Goal: Task Accomplishment & Management: Manage account settings

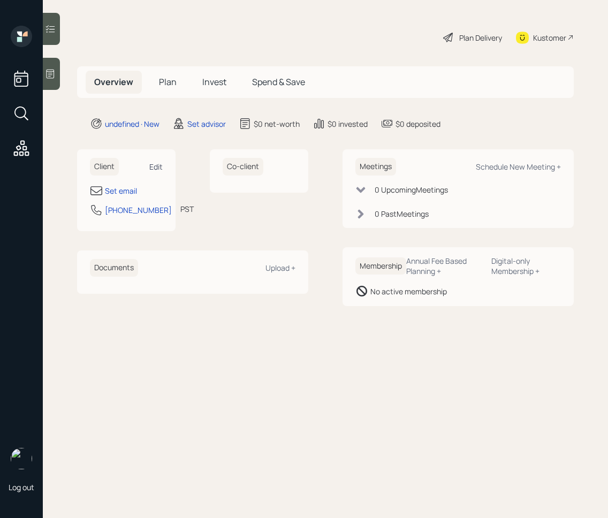
click at [153, 169] on div "Edit" at bounding box center [155, 167] width 13 height 10
select select "America/Los_Angeles"
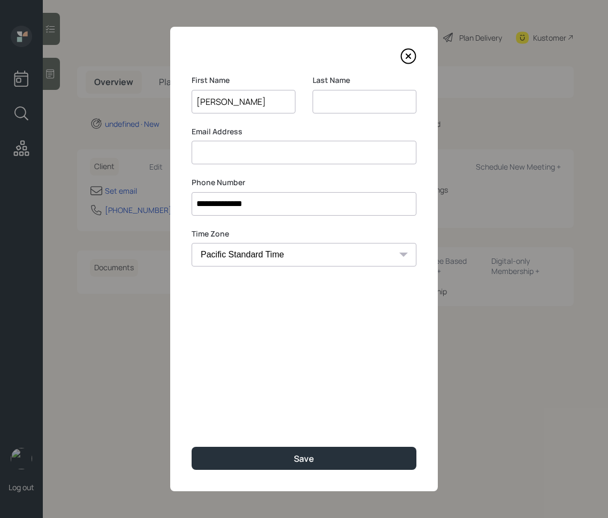
type input "[PERSON_NAME]"
type input "S"
click at [277, 153] on input at bounding box center [304, 153] width 225 height 24
click at [274, 156] on input at bounding box center [304, 153] width 225 height 24
click at [269, 157] on input at bounding box center [304, 153] width 225 height 24
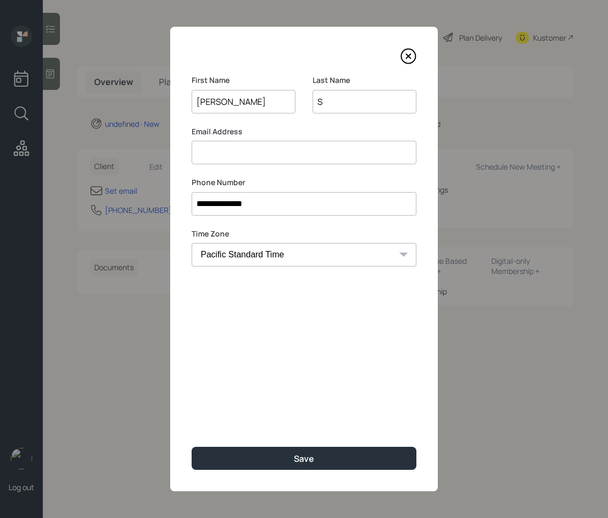
click at [258, 161] on input at bounding box center [304, 153] width 225 height 24
type input "[PERSON_NAME][EMAIL_ADDRESS][DOMAIN_NAME]"
click at [343, 103] on input "S" at bounding box center [365, 102] width 104 height 24
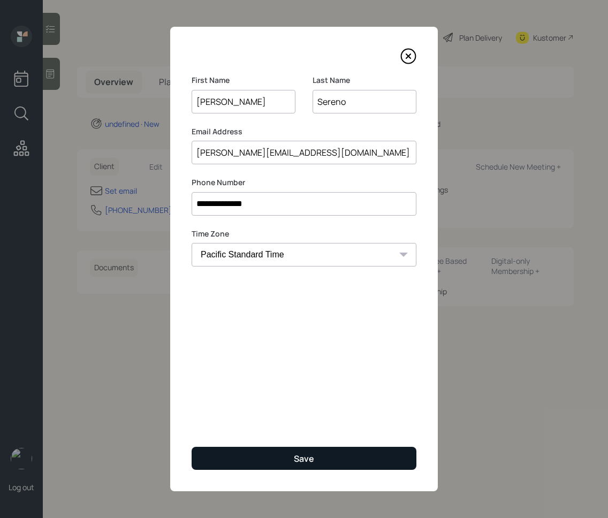
type input "Sereno"
click at [276, 469] on button "Save" at bounding box center [304, 458] width 225 height 23
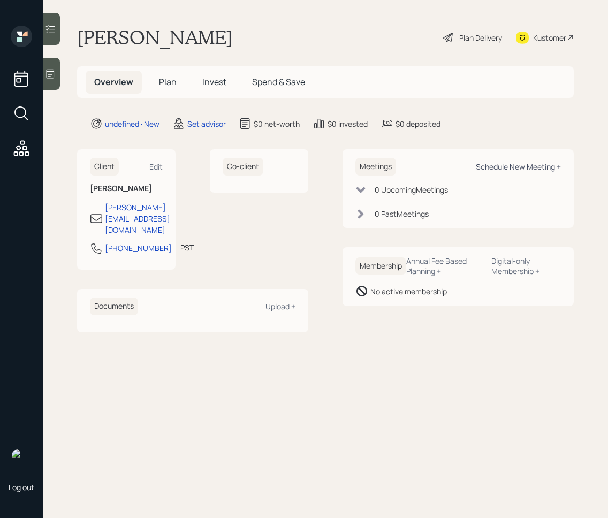
click at [495, 166] on div "Schedule New Meeting +" at bounding box center [518, 167] width 85 height 10
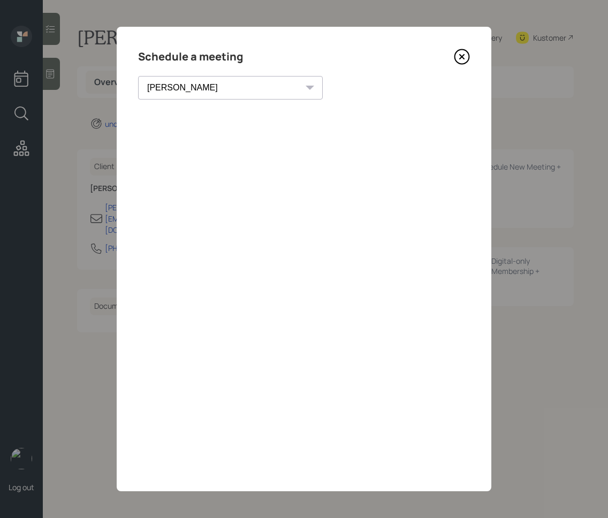
click at [214, 93] on select "[PERSON_NAME] [PERSON_NAME] [PERSON_NAME] [PERSON_NAME] [PERSON_NAME] [PERSON_N…" at bounding box center [230, 88] width 185 height 24
select select "ef6b64e1-8f62-4a74-b865-a7df4b35b836"
click at [138, 76] on select "[PERSON_NAME] [PERSON_NAME] [PERSON_NAME] [PERSON_NAME] [PERSON_NAME] [PERSON_N…" at bounding box center [230, 88] width 185 height 24
click at [461, 59] on icon at bounding box center [462, 57] width 16 height 16
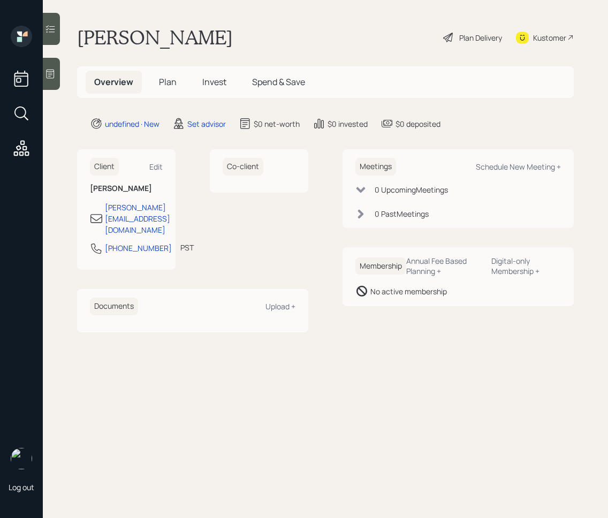
click at [54, 74] on icon at bounding box center [51, 74] width 8 height 9
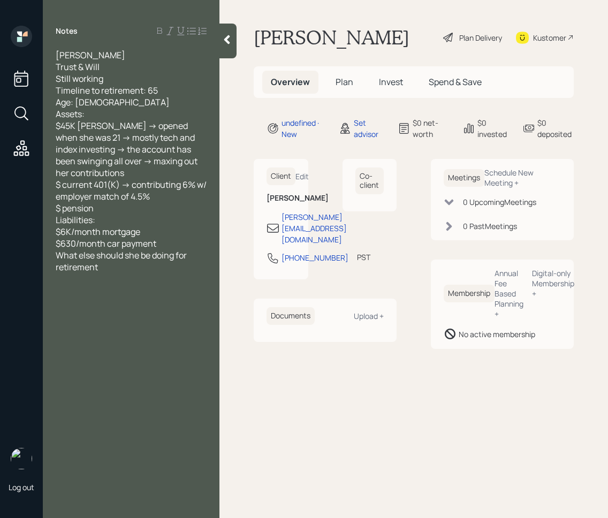
click at [228, 36] on icon at bounding box center [227, 39] width 6 height 9
